Goal: Navigation & Orientation: Find specific page/section

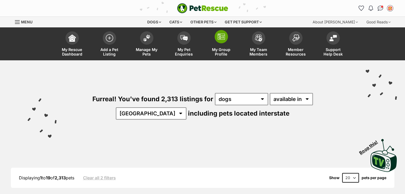
click at [220, 39] on img at bounding box center [220, 37] width 7 height 6
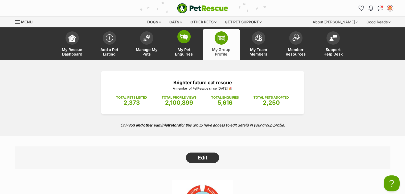
click at [179, 44] on link "My Pet Enquiries" at bounding box center [183, 45] width 37 height 32
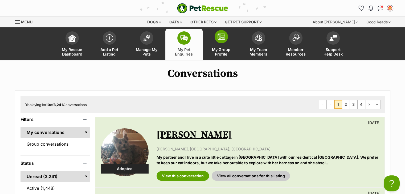
click at [218, 46] on link "My Group Profile" at bounding box center [220, 45] width 37 height 32
